Goal: Transaction & Acquisition: Purchase product/service

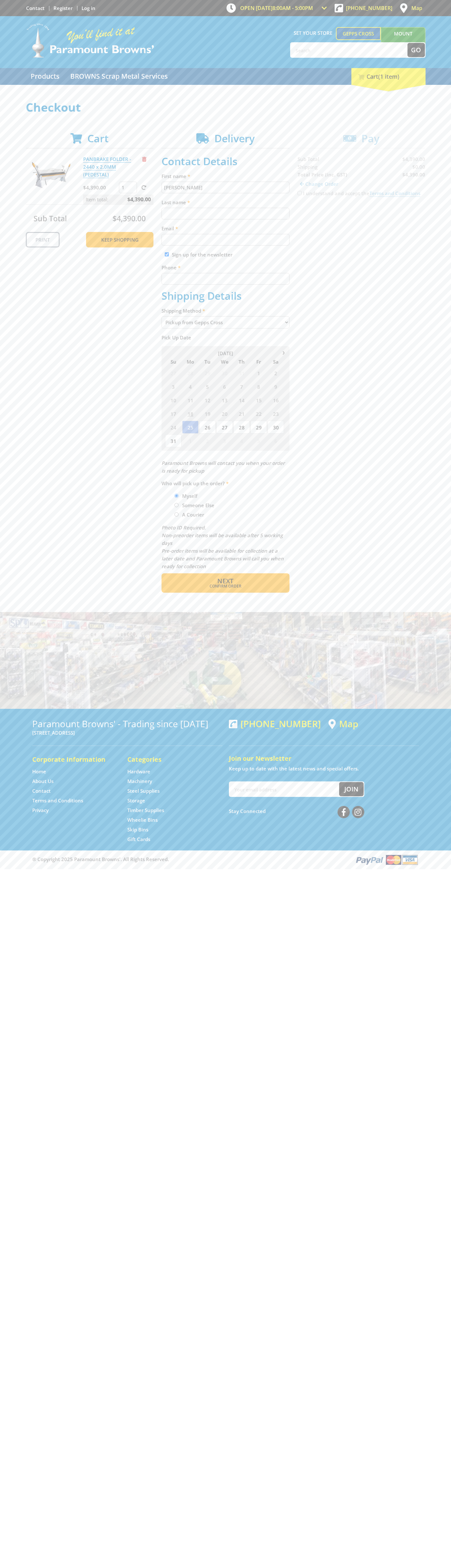
type input "[PERSON_NAME]"
type input "[EMAIL_ADDRESS][DOMAIN_NAME]"
type input "0293744000"
click at [226, 581] on span "Next" at bounding box center [225, 580] width 16 height 8
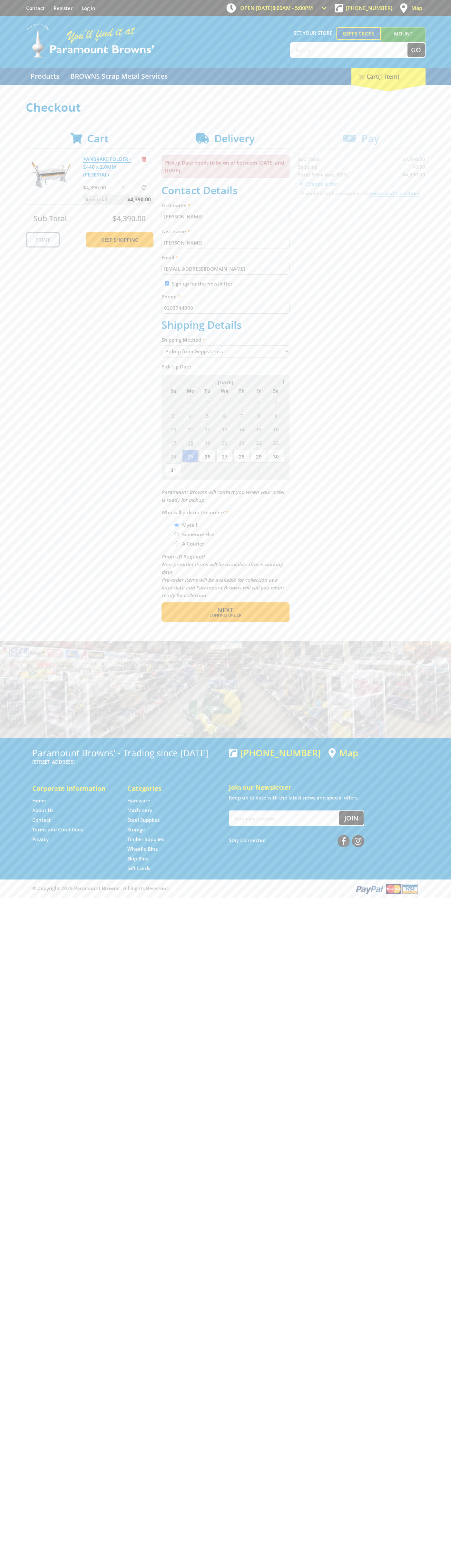
type input "[PERSON_NAME]"
click at [226, 615] on span "Confirm order" at bounding box center [226, 615] width 101 height 4
click at [226, 610] on span "Next" at bounding box center [225, 609] width 16 height 8
